Goal: Task Accomplishment & Management: Use online tool/utility

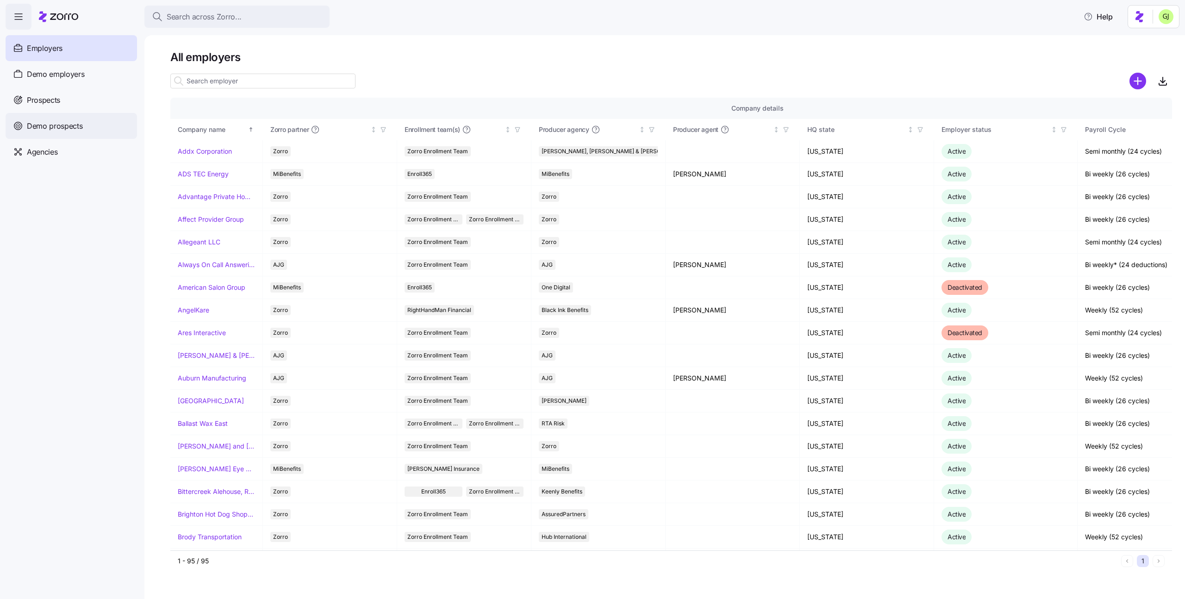
click at [52, 123] on span "Demo prospects" at bounding box center [55, 126] width 56 height 12
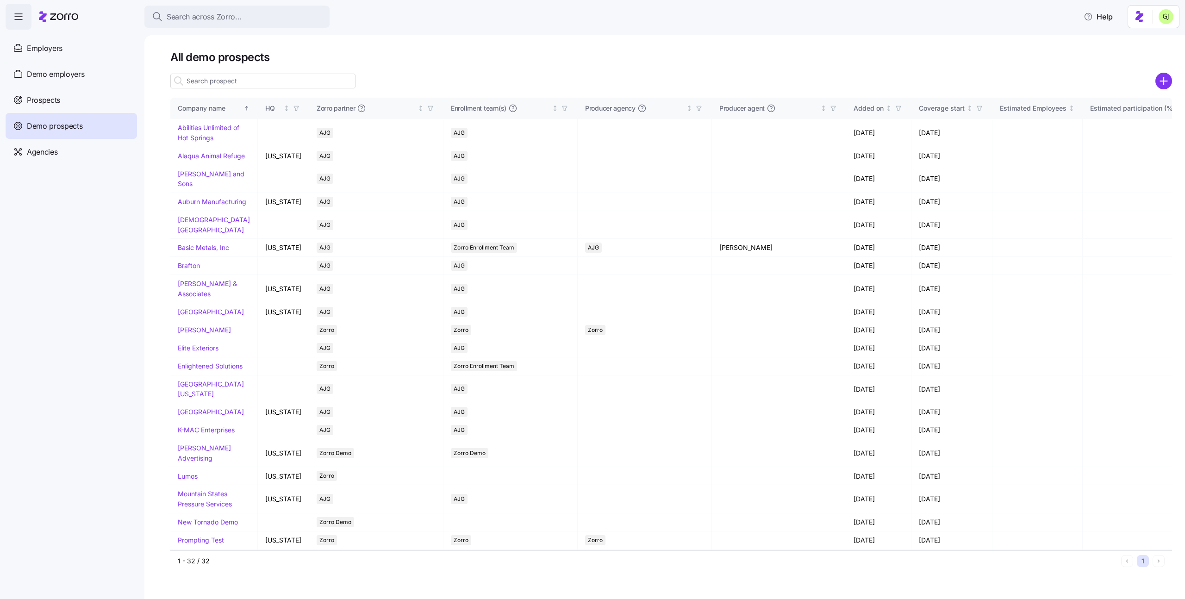
click at [245, 78] on input at bounding box center [262, 81] width 185 height 15
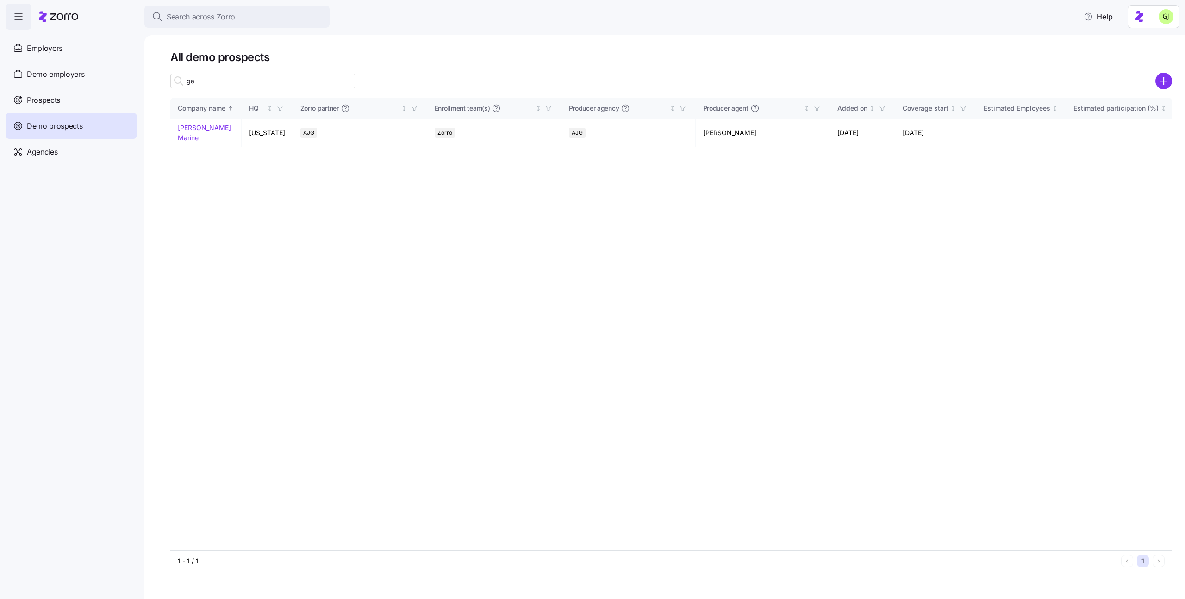
type input "g"
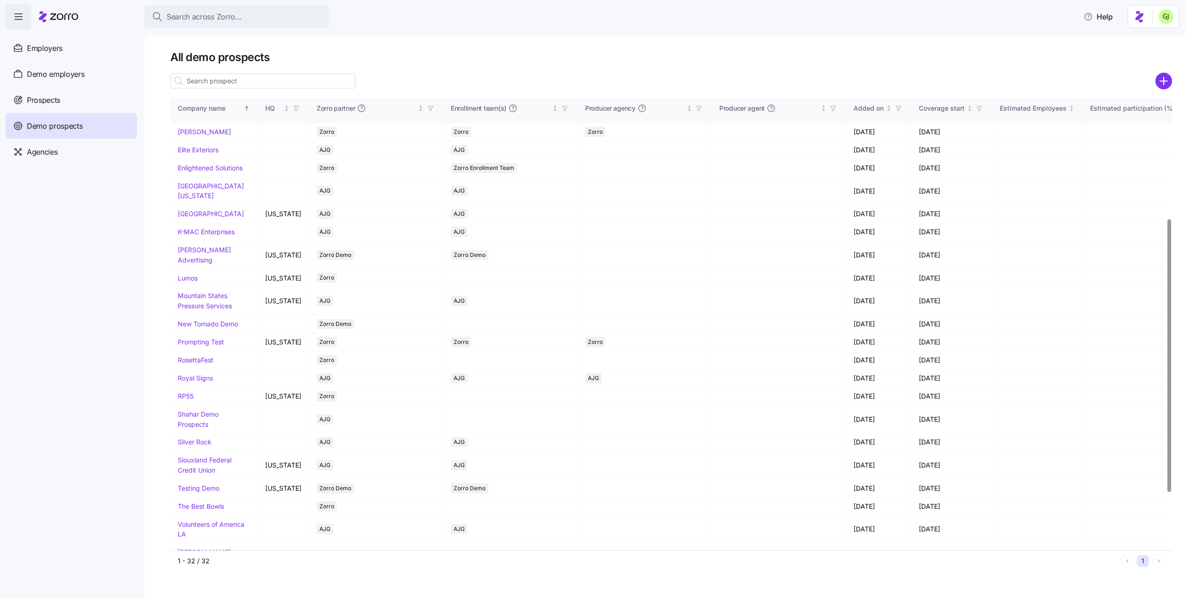
scroll to position [201, 0]
click at [196, 324] on link "New Tornado Demo" at bounding box center [208, 321] width 60 height 8
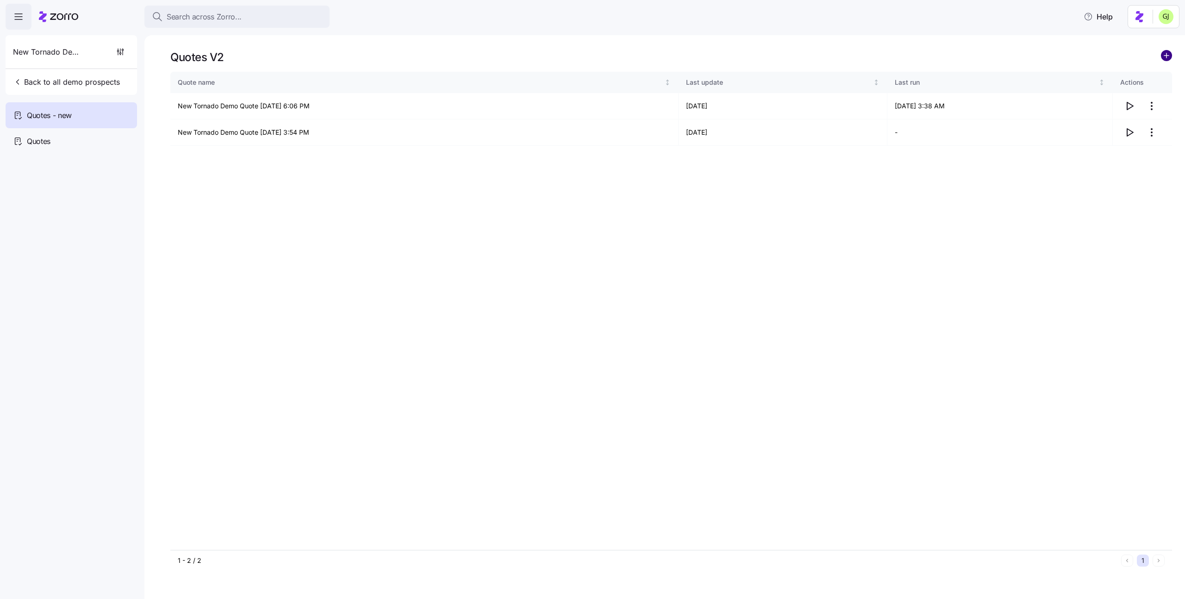
click at [1164, 54] on circle "add icon" at bounding box center [1166, 55] width 10 height 10
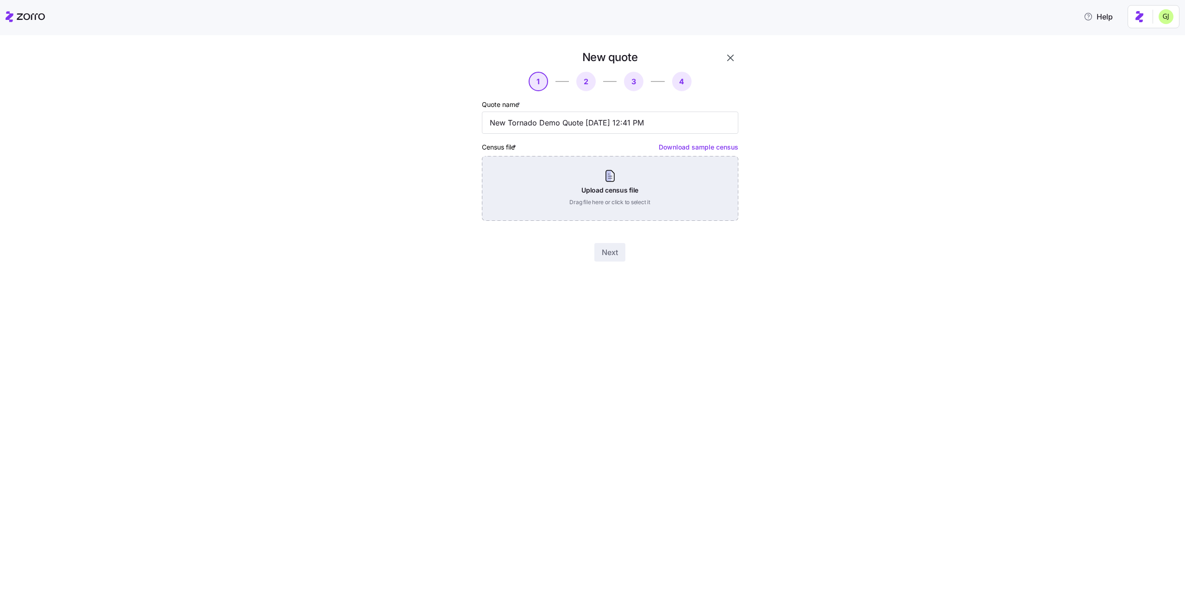
click at [663, 180] on div "Upload census file Drag file here or click to select it" at bounding box center [610, 188] width 256 height 65
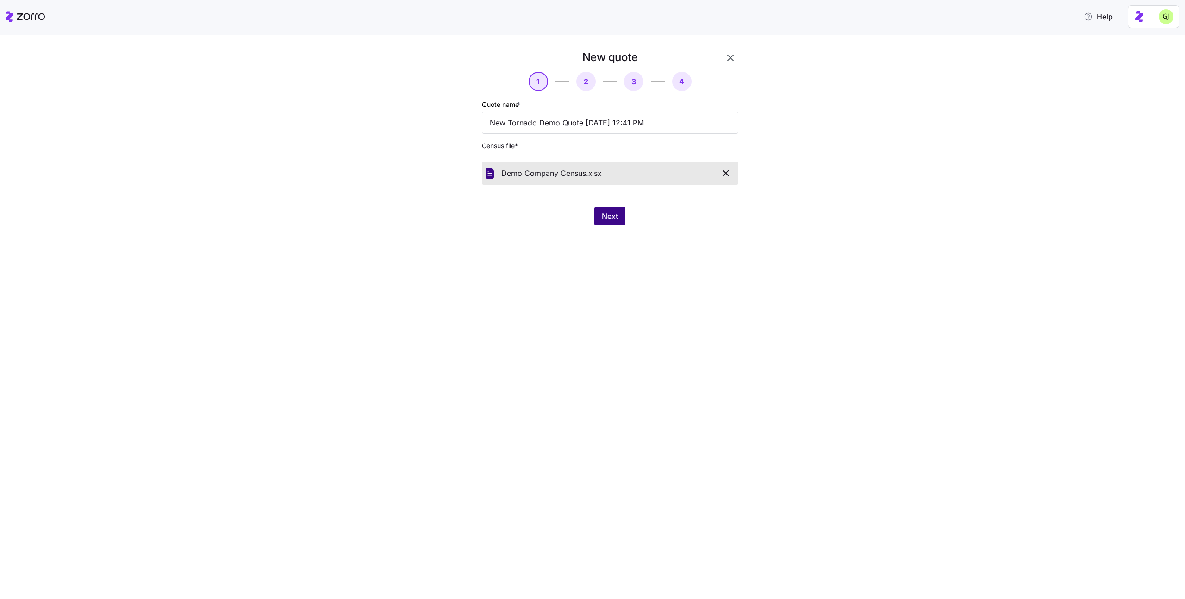
click at [614, 221] on span "Next" at bounding box center [610, 216] width 16 height 11
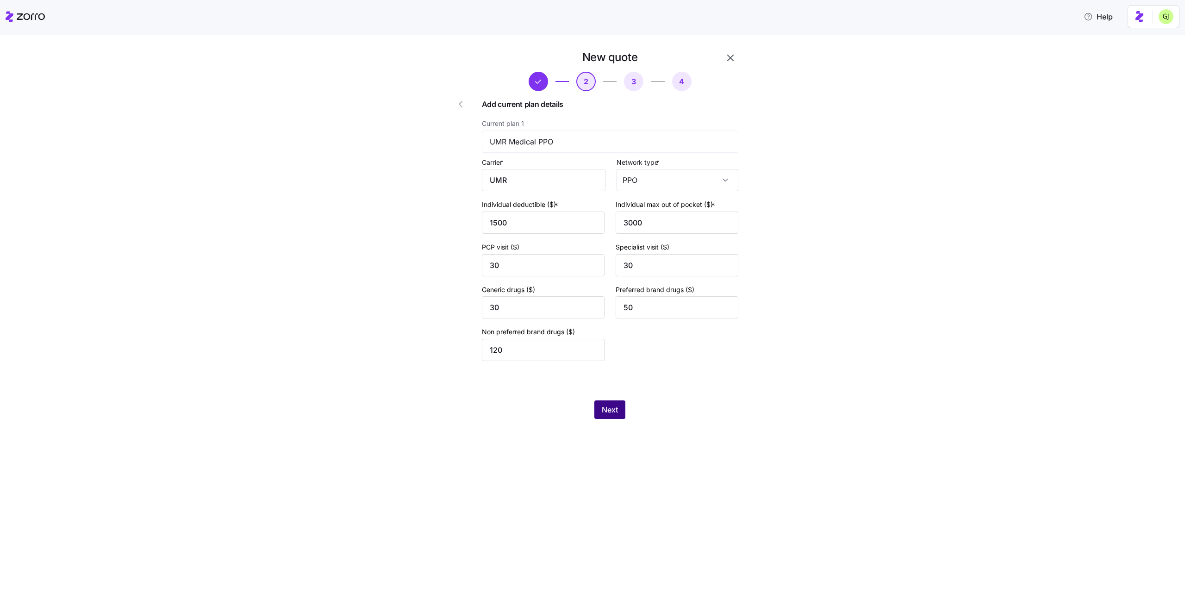
click at [612, 405] on span "Next" at bounding box center [610, 409] width 16 height 11
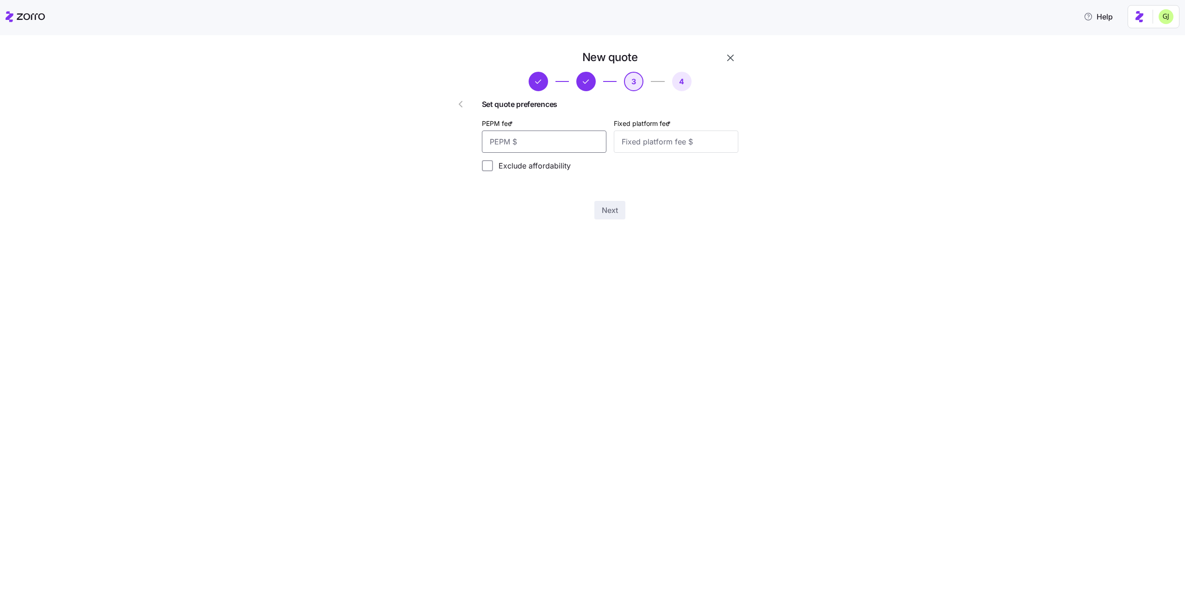
click at [544, 141] on input "PEPM fee *" at bounding box center [544, 142] width 124 height 22
type input "50"
type input "100"
click at [600, 210] on button "Next" at bounding box center [609, 210] width 31 height 19
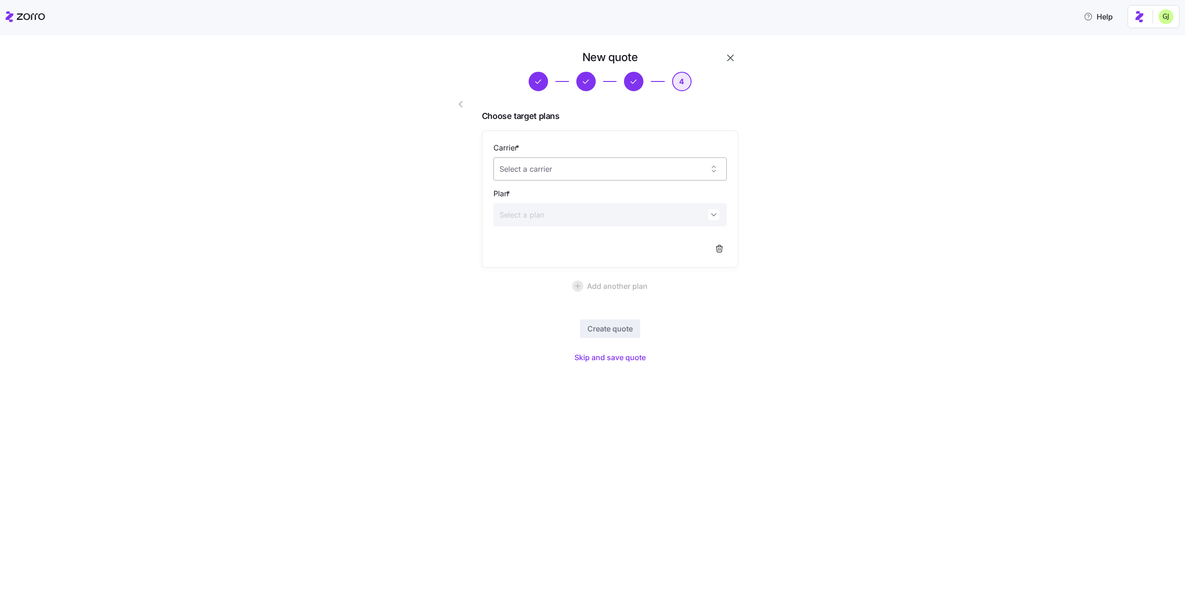
click at [656, 169] on input "Carrier *" at bounding box center [609, 168] width 233 height 23
click at [629, 221] on div "Imperial Health Plan" at bounding box center [610, 221] width 226 height 19
type input "Imperial Health Plan"
click at [616, 214] on input "Plan *" at bounding box center [609, 214] width 233 height 23
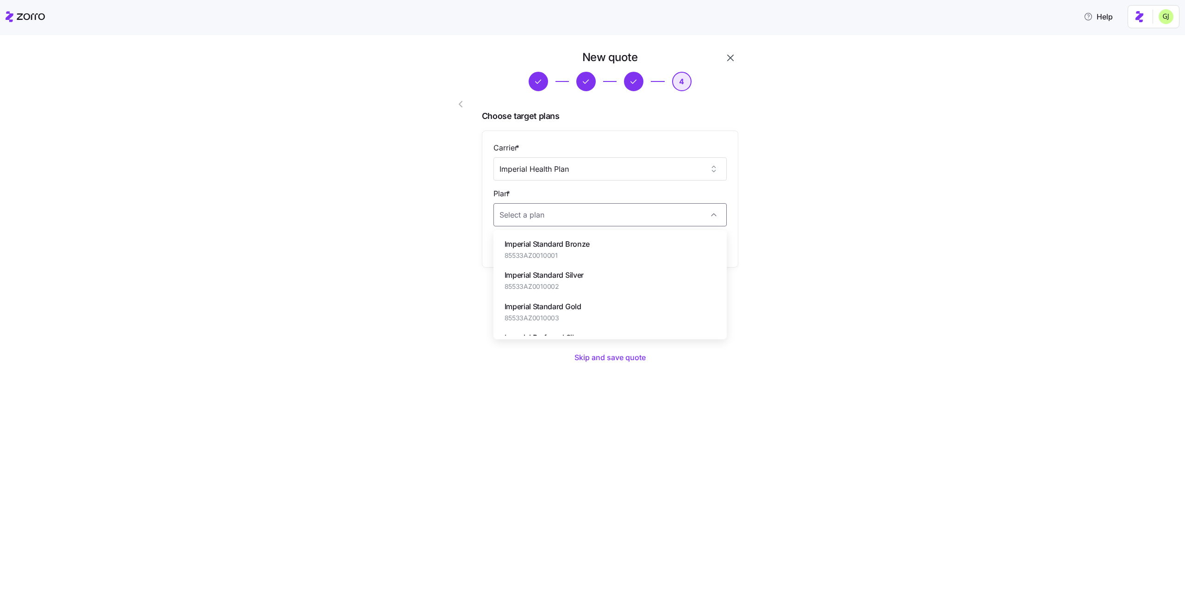
click at [618, 255] on div "Imperial Standard Bronze 85533AZ0010001" at bounding box center [610, 249] width 226 height 31
type input "Imperial Standard Bronze"
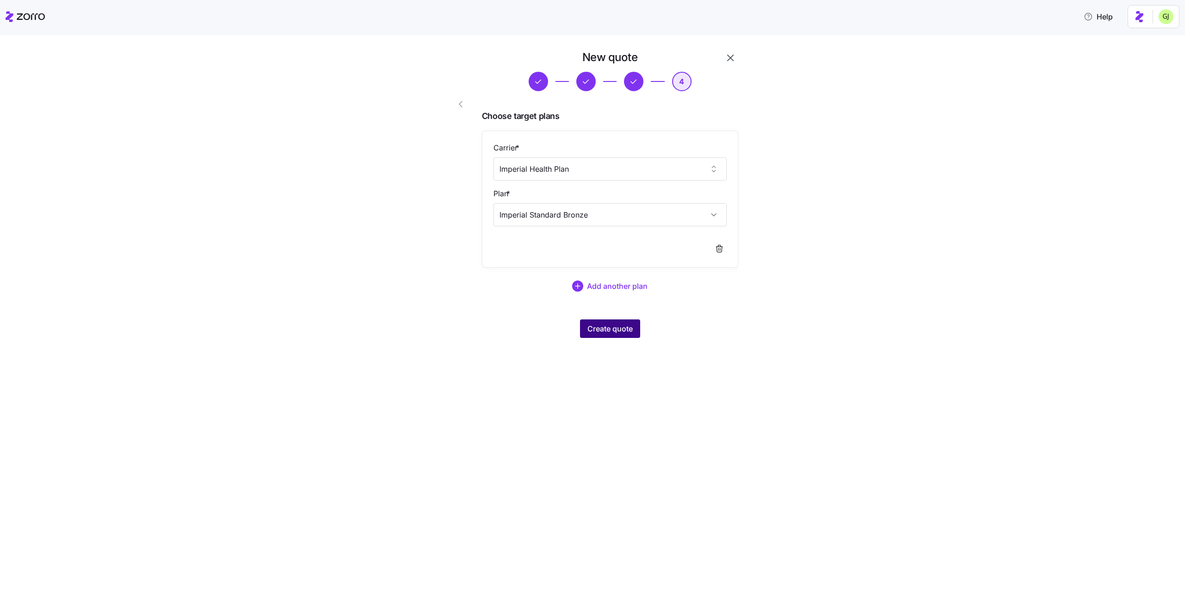
click at [620, 334] on button "Create quote" at bounding box center [610, 328] width 60 height 19
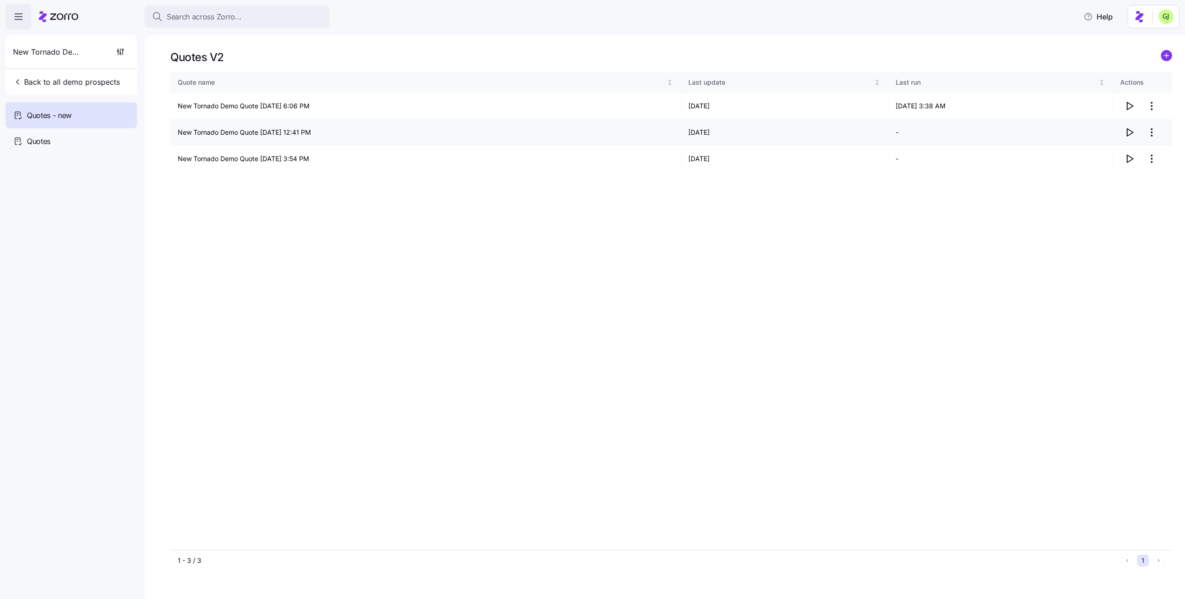
click at [1133, 133] on icon "button" at bounding box center [1129, 132] width 11 height 11
click at [712, 226] on div "Quote name Last update Last run Actions New Tornado Demo Quote 08/25/2025 6:06 …" at bounding box center [671, 311] width 1002 height 478
click at [1129, 133] on icon "button" at bounding box center [1129, 132] width 11 height 11
click at [56, 77] on span "Back to all demo prospects" at bounding box center [66, 81] width 107 height 11
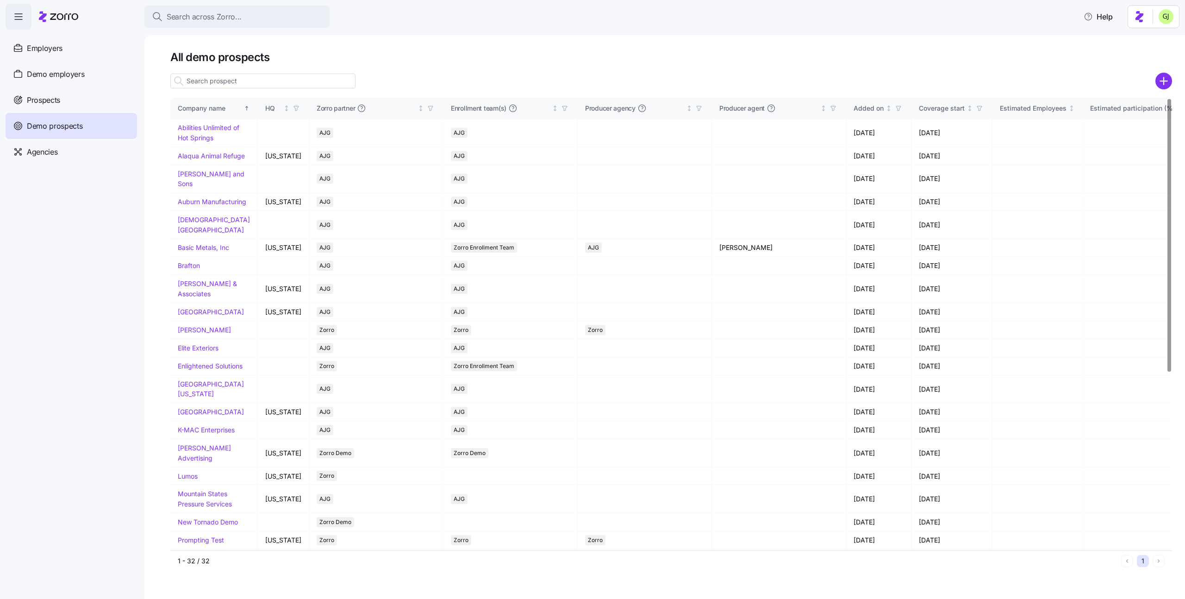
click at [592, 60] on h1 "All demo prospects" at bounding box center [671, 57] width 1002 height 14
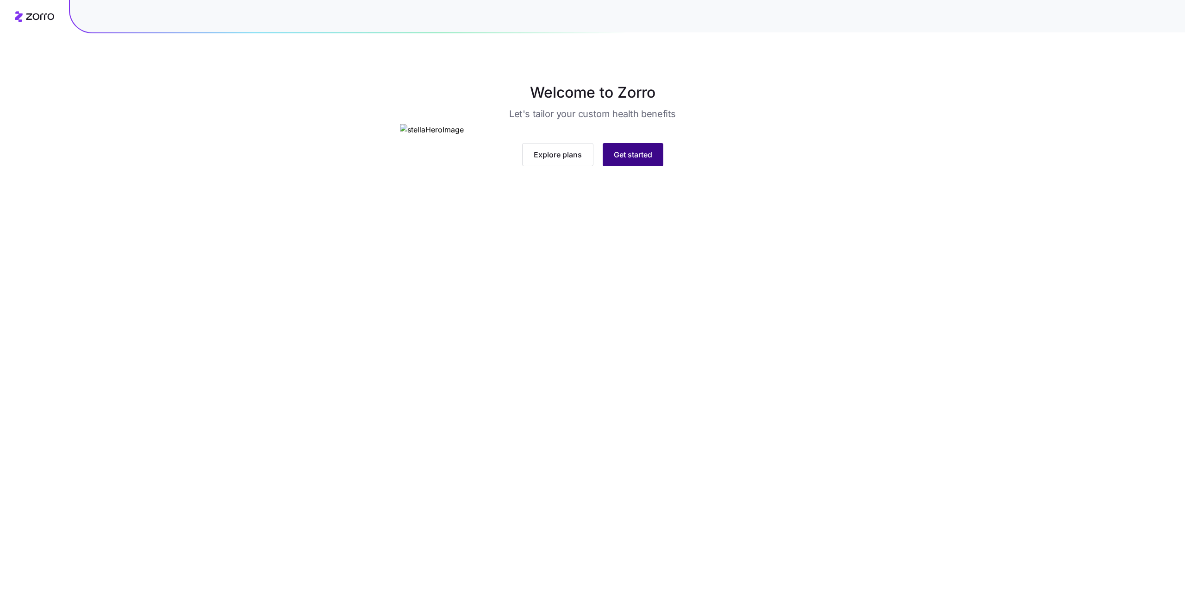
click at [636, 160] on span "Get started" at bounding box center [633, 154] width 38 height 11
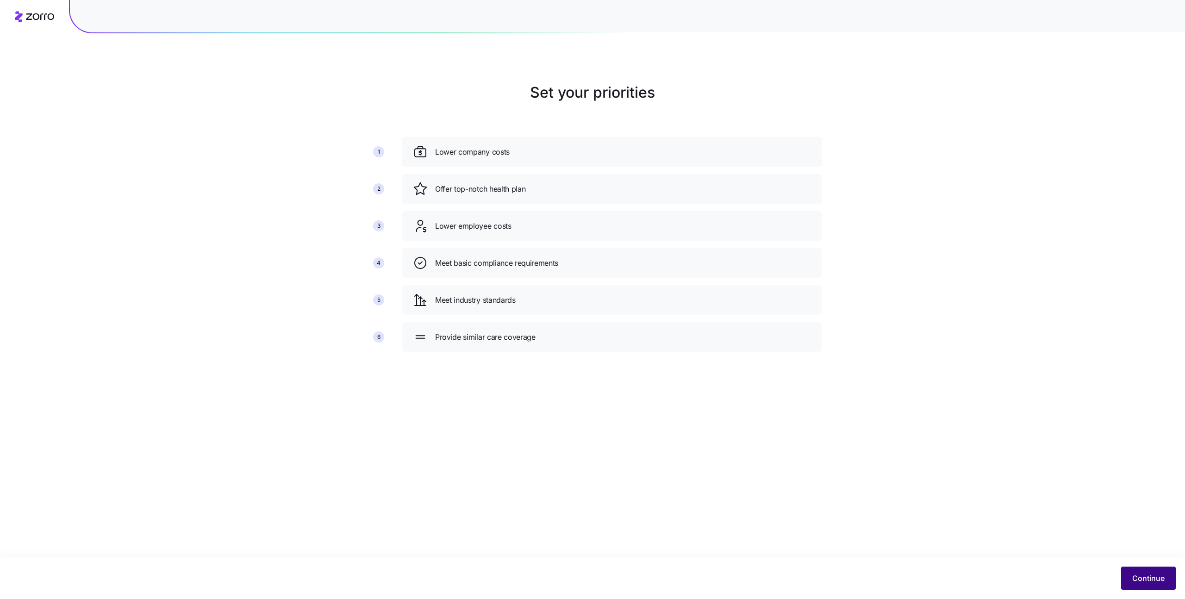
click at [1141, 575] on span "Continue" at bounding box center [1148, 578] width 32 height 11
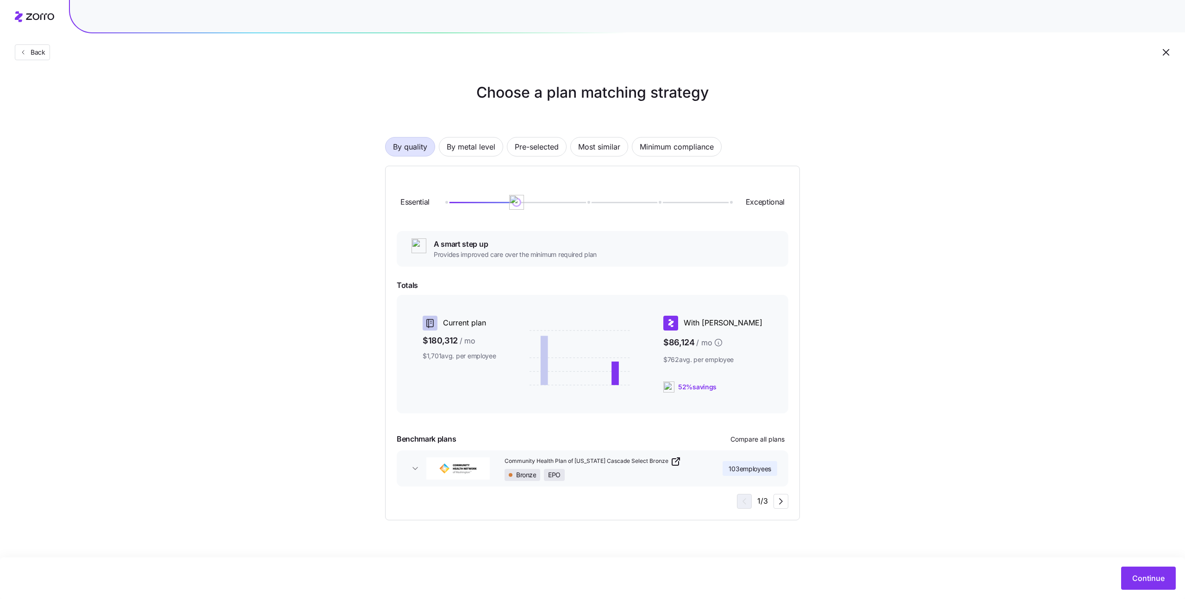
click at [1141, 575] on span "Continue" at bounding box center [1148, 578] width 32 height 11
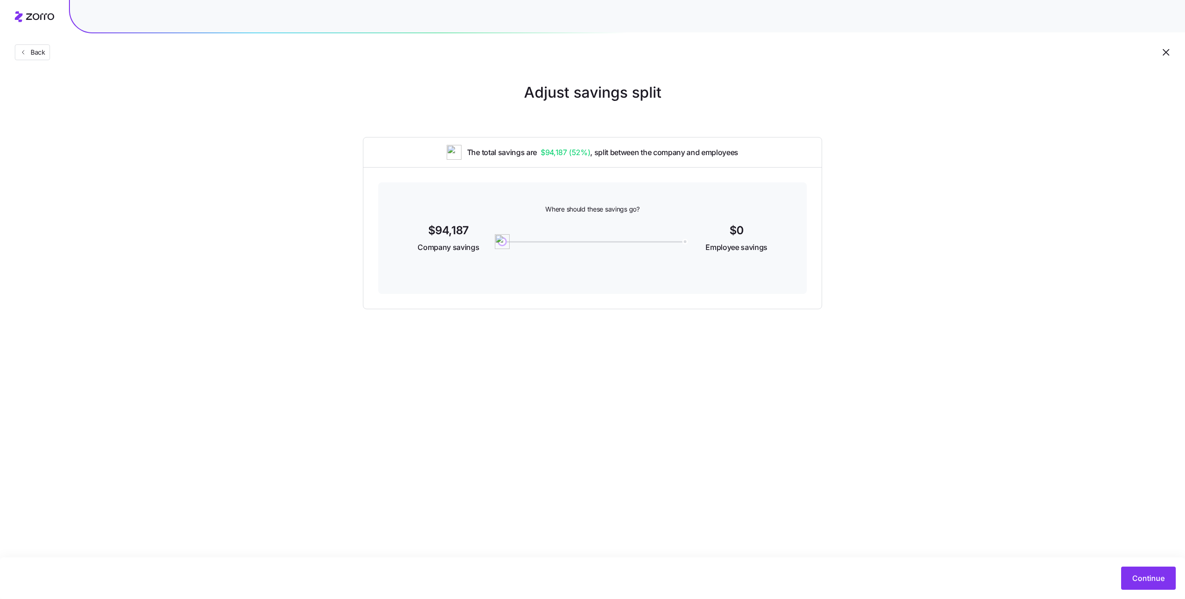
click at [1141, 575] on span "Continue" at bounding box center [1148, 578] width 32 height 11
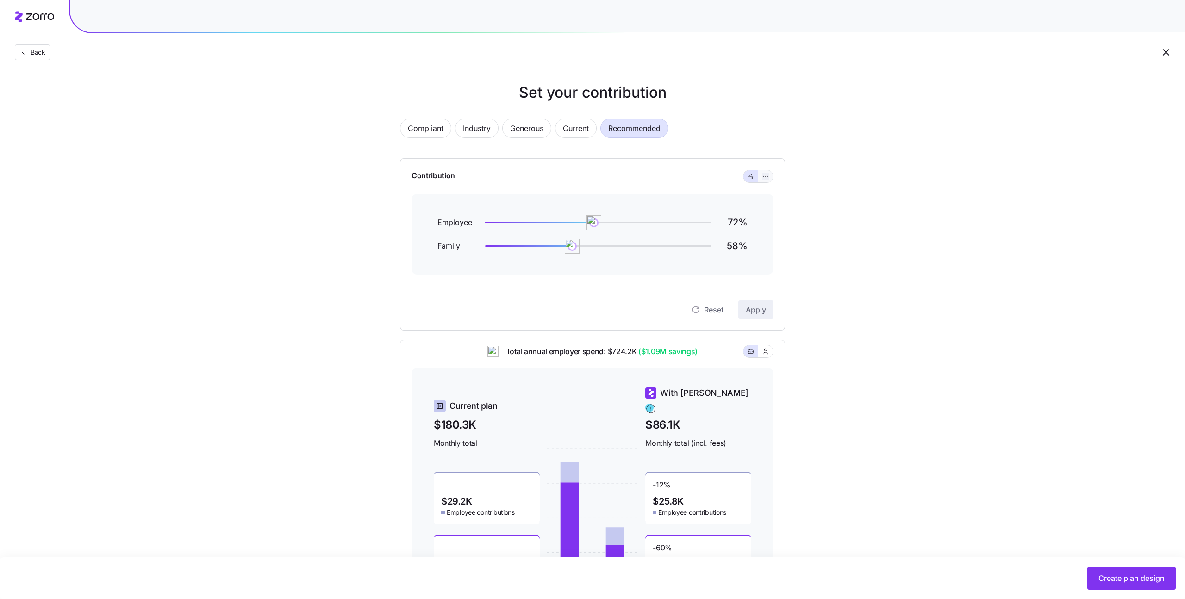
click at [763, 174] on icon "button" at bounding box center [765, 176] width 6 height 11
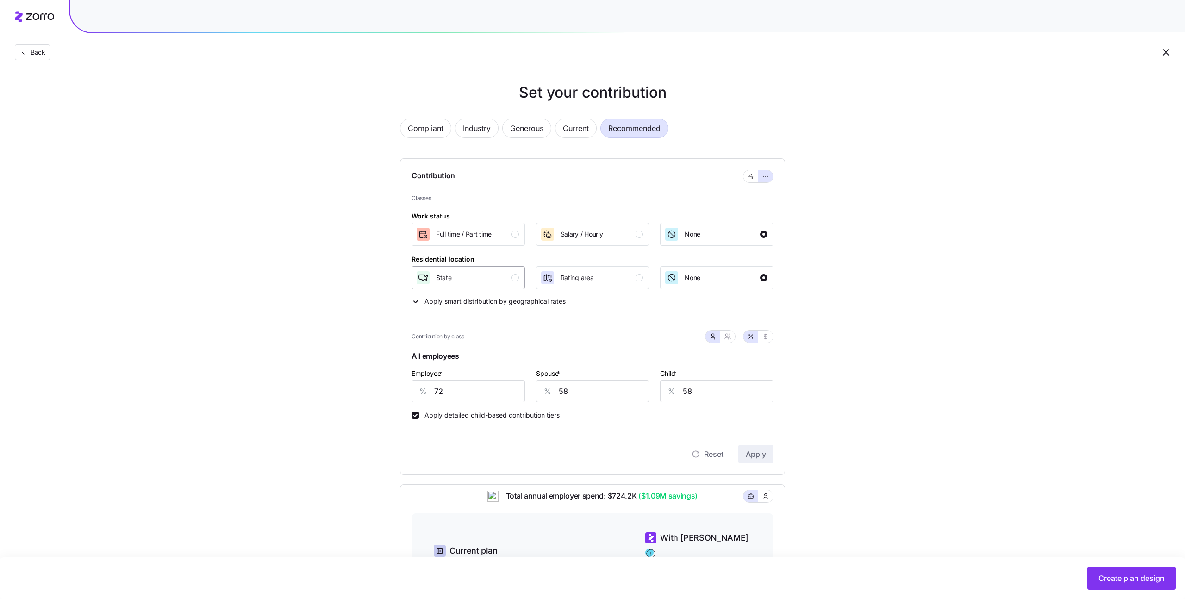
click at [503, 279] on div "State" at bounding box center [467, 277] width 103 height 15
click at [1108, 574] on span "Create plan design" at bounding box center [1131, 578] width 66 height 11
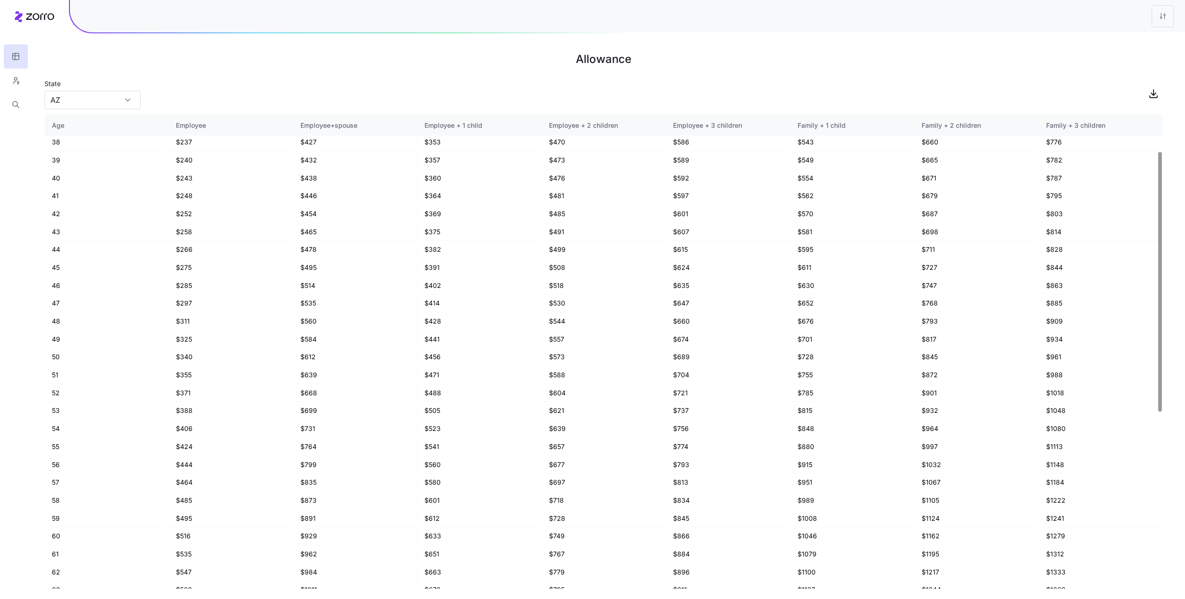
scroll to position [388, 0]
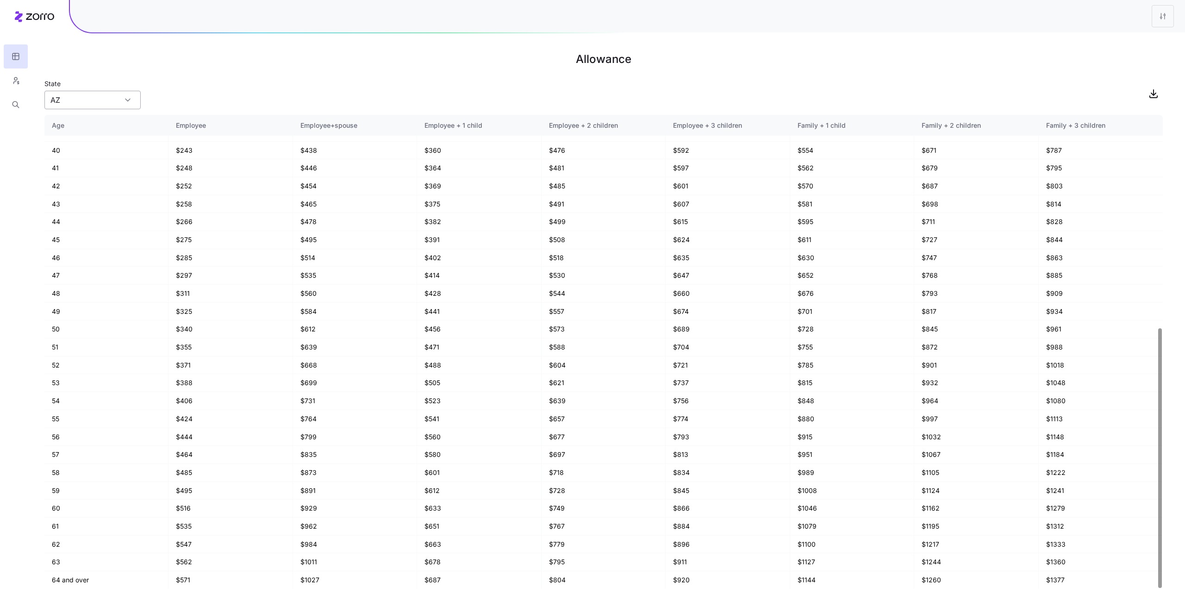
click at [128, 99] on div "AZ" at bounding box center [92, 100] width 96 height 19
click at [302, 70] on h1 "Allowance" at bounding box center [603, 59] width 1118 height 22
click at [1151, 93] on icon "button" at bounding box center [1153, 94] width 5 height 2
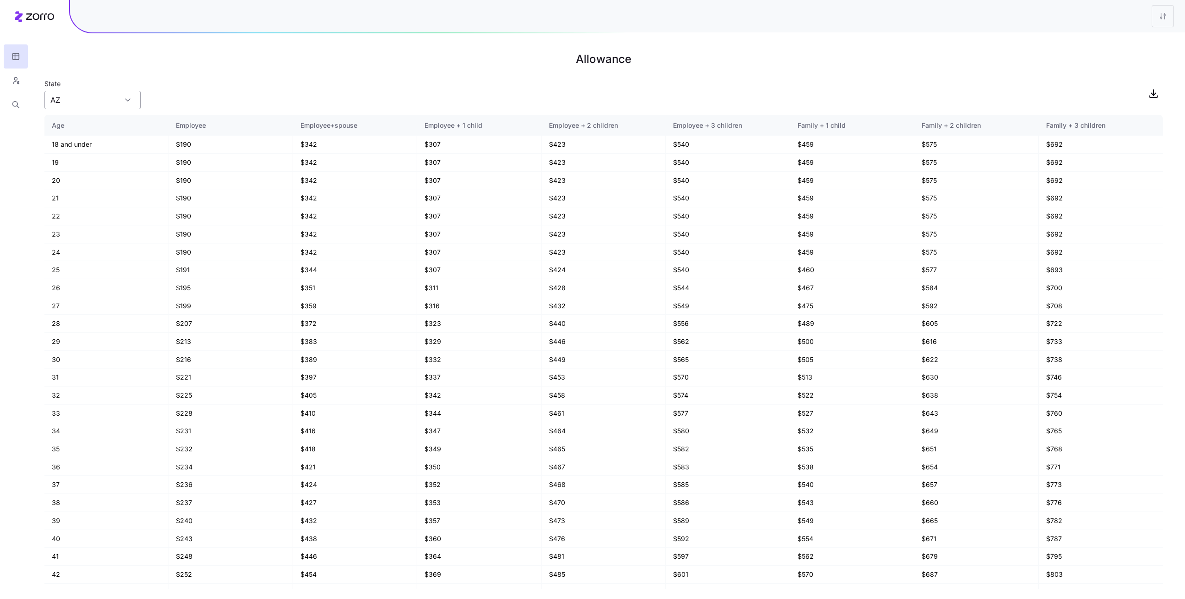
click at [113, 95] on input "AZ" at bounding box center [92, 100] width 96 height 19
click at [102, 140] on div "WA" at bounding box center [92, 143] width 89 height 18
type input "WA"
click at [249, 69] on h1 "Allowance" at bounding box center [603, 59] width 1118 height 22
